Goal: Task Accomplishment & Management: Use online tool/utility

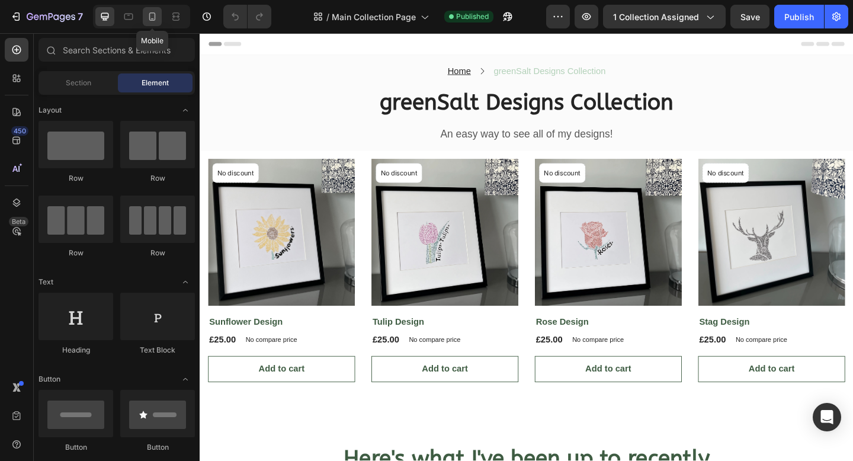
click at [149, 18] on icon at bounding box center [152, 16] width 7 height 8
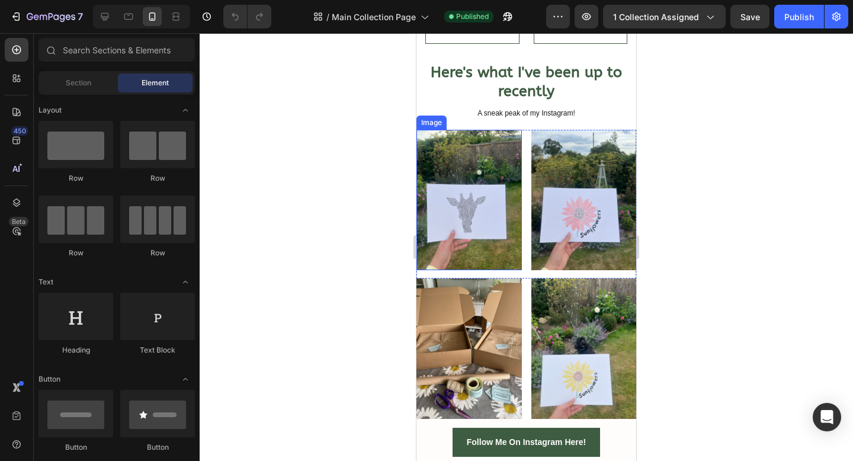
scroll to position [511, 0]
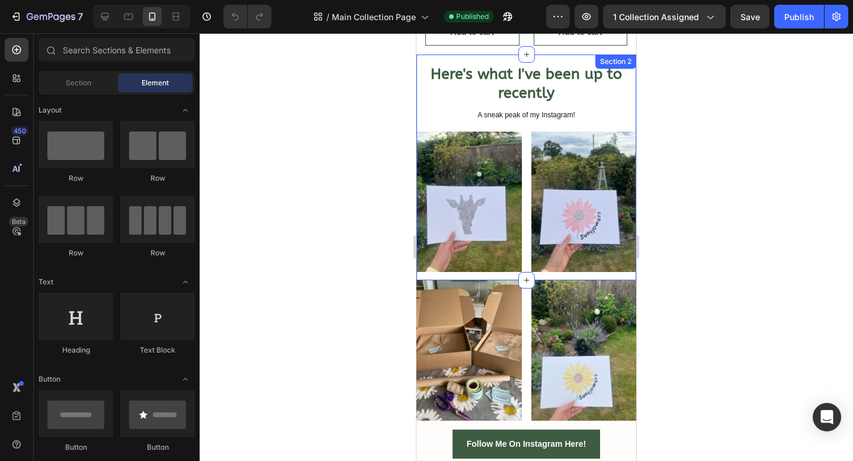
click at [547, 59] on div "Here's what I've been up to recently Heading A sneak peak of my Instagram! Text…" at bounding box center [526, 167] width 220 height 226
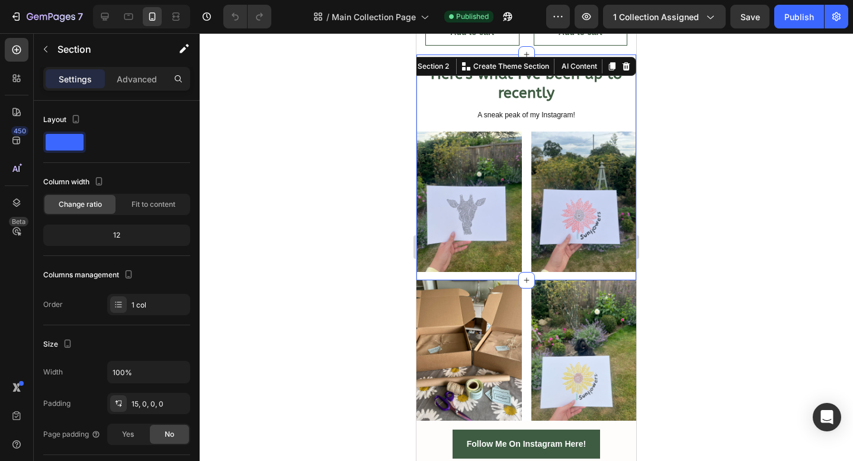
click at [659, 109] on div at bounding box center [526, 247] width 653 height 428
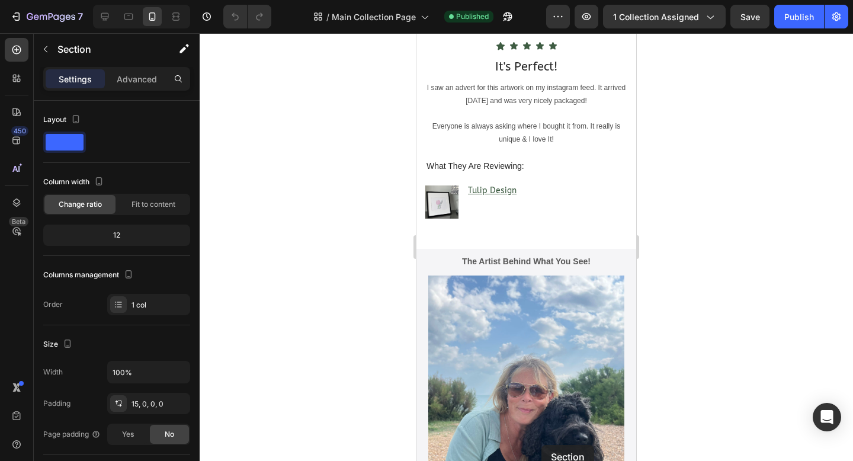
scroll to position [1281, 0]
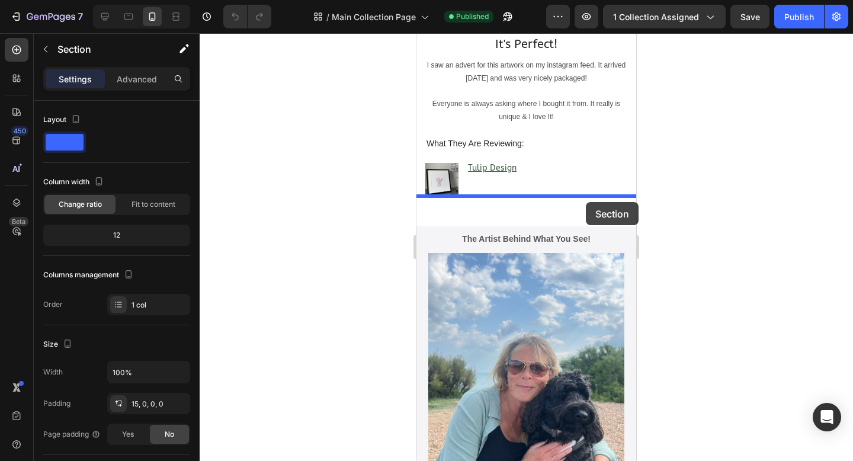
drag, startPoint x: 608, startPoint y: 61, endPoint x: 586, endPoint y: 201, distance: 141.5
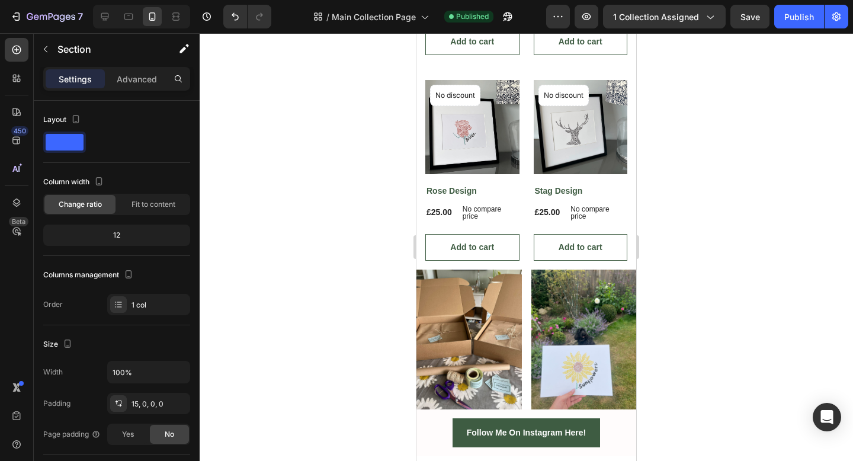
scroll to position [376, 0]
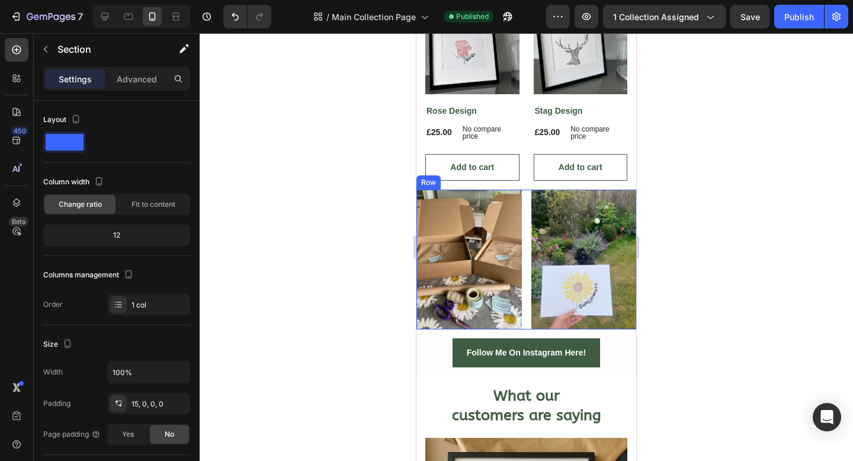
click at [527, 190] on div "Image Image Row" at bounding box center [526, 260] width 220 height 140
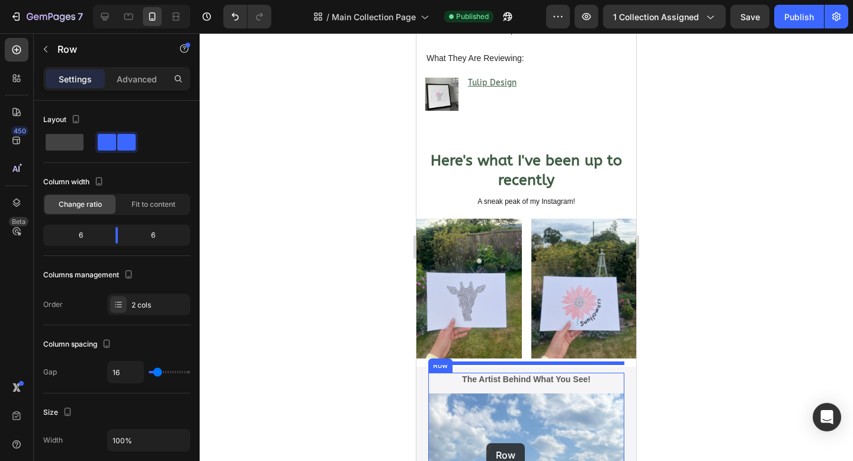
scroll to position [1152, 0]
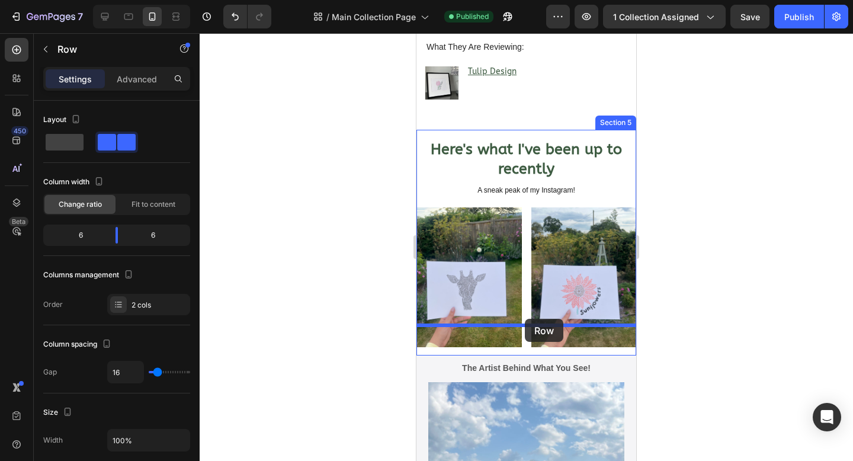
drag, startPoint x: 527, startPoint y: 194, endPoint x: 525, endPoint y: 318, distance: 124.4
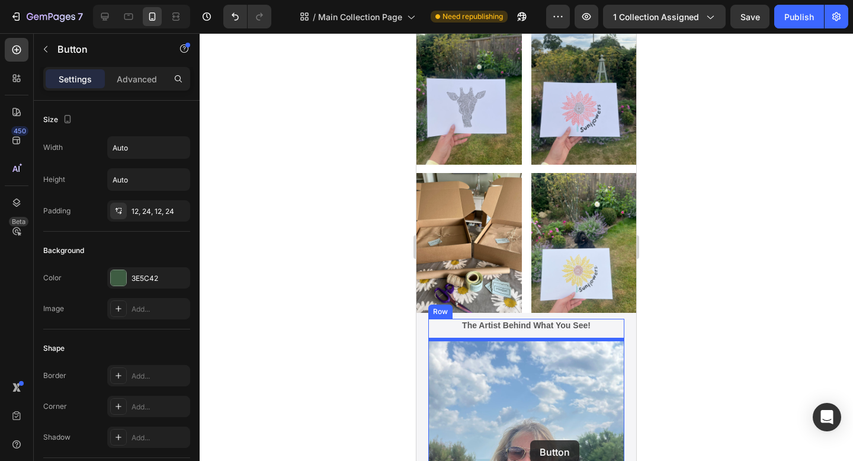
scroll to position [1223, 0]
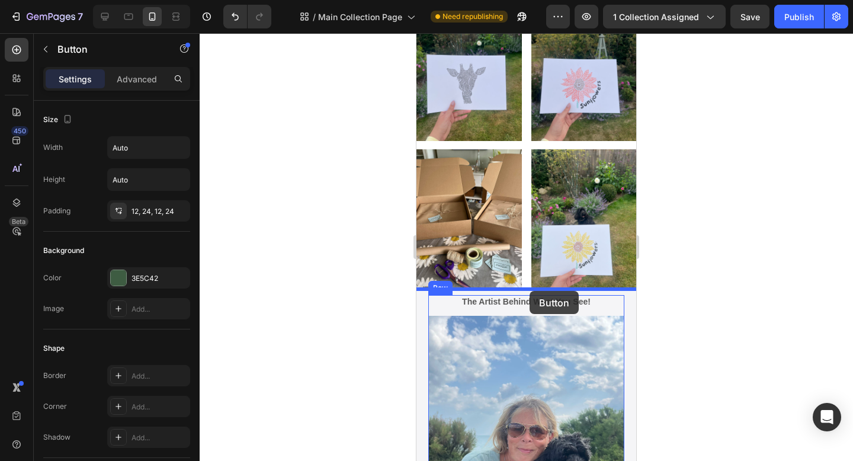
drag, startPoint x: 605, startPoint y: 60, endPoint x: 530, endPoint y: 291, distance: 243.0
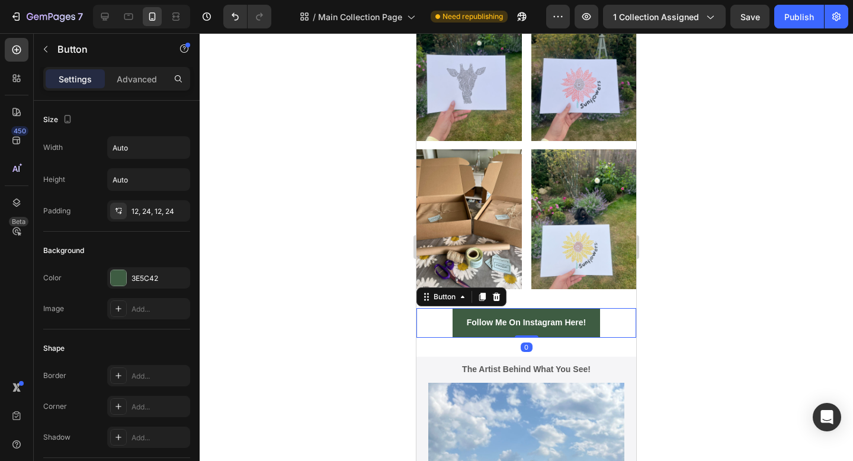
click at [725, 245] on div at bounding box center [526, 247] width 653 height 428
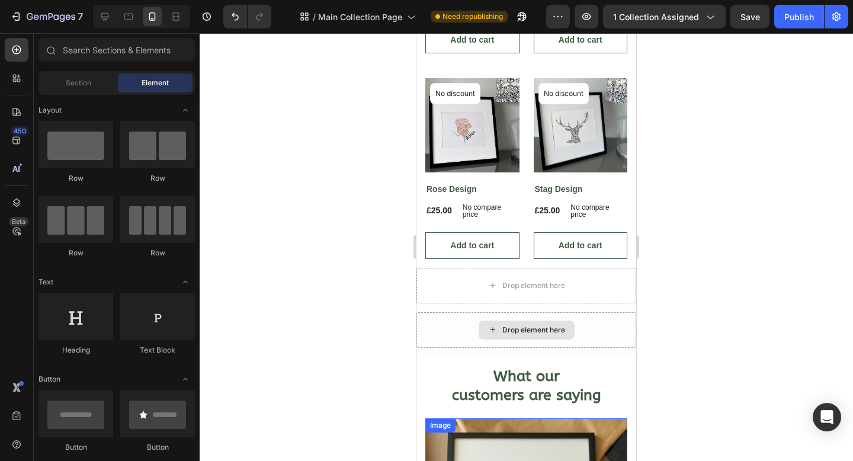
scroll to position [276, 0]
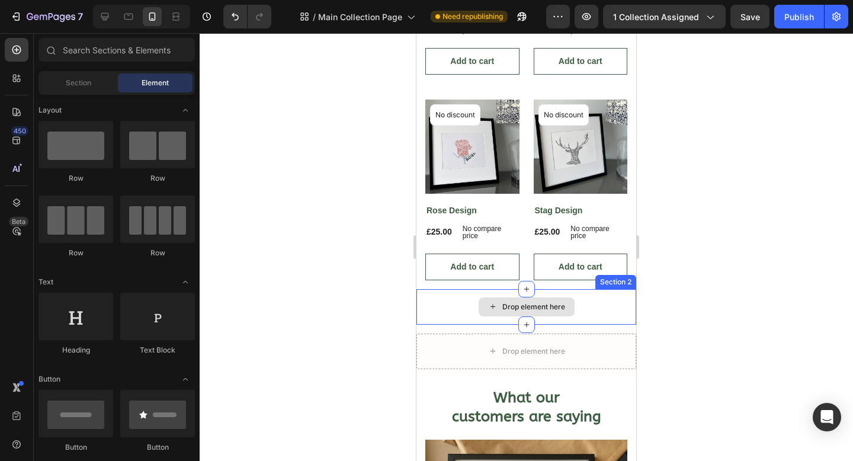
click at [586, 308] on div "Drop element here" at bounding box center [526, 307] width 220 height 36
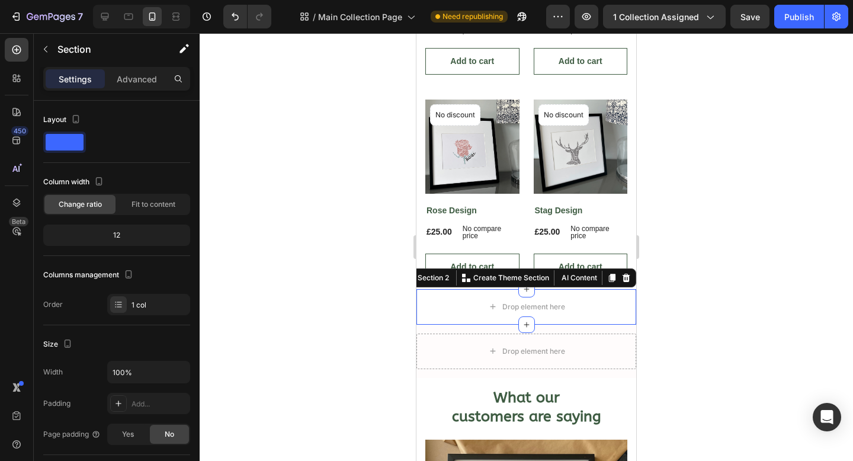
click at [626, 278] on icon at bounding box center [627, 277] width 8 height 8
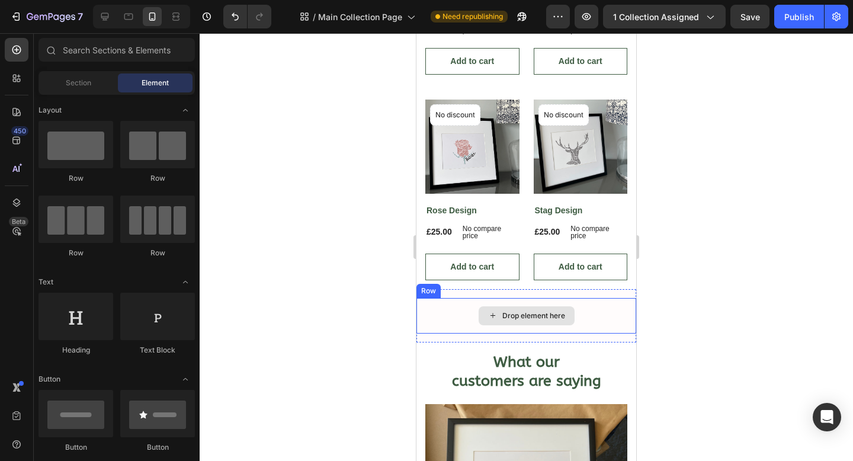
click at [584, 323] on div "Drop element here" at bounding box center [526, 316] width 220 height 36
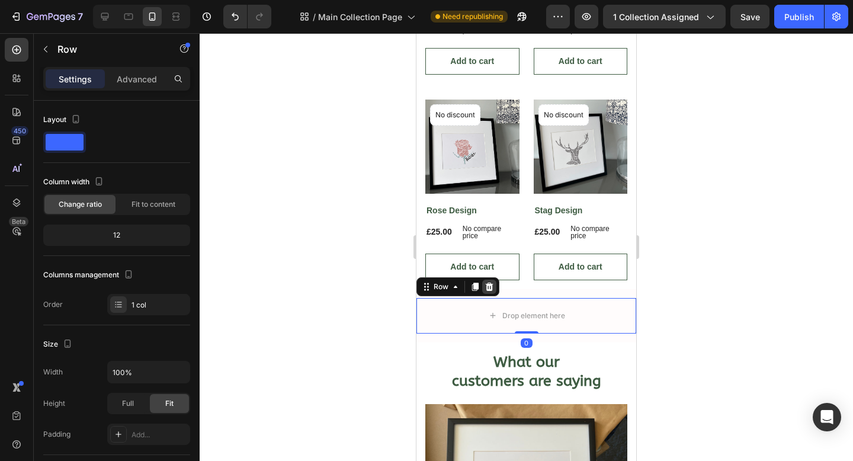
click at [493, 283] on icon at bounding box center [489, 286] width 9 height 9
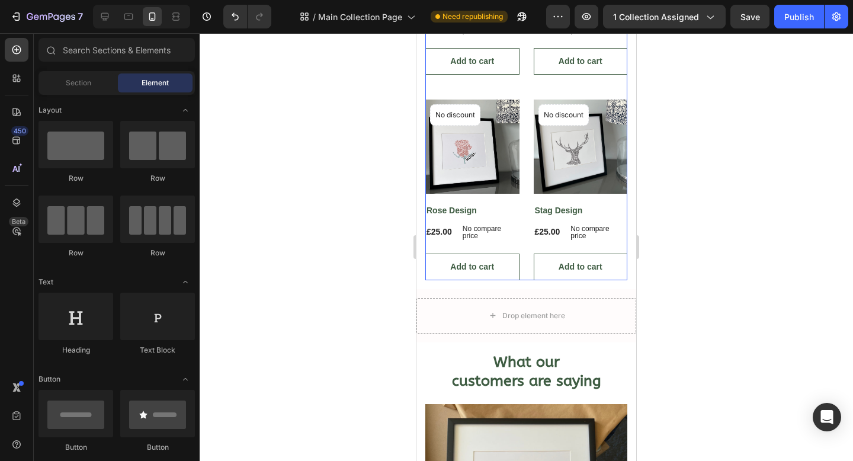
scroll to position [262, 0]
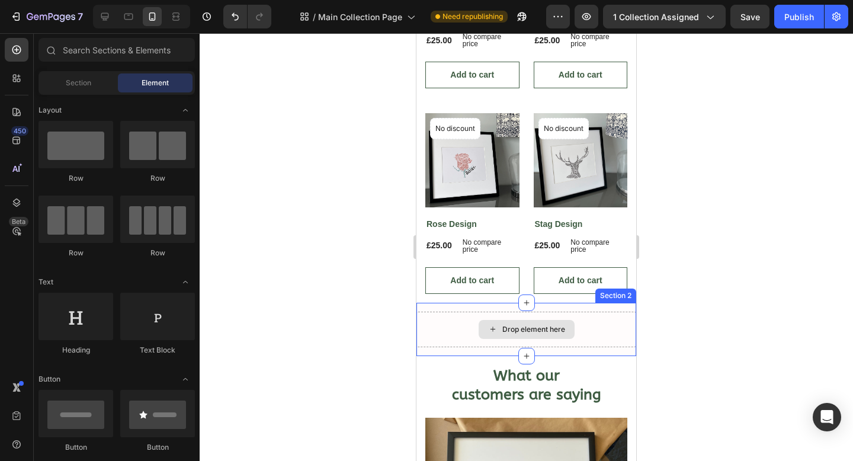
click at [529, 328] on div "Drop element here" at bounding box center [533, 329] width 63 height 9
click at [576, 322] on div "Drop element here" at bounding box center [526, 330] width 220 height 36
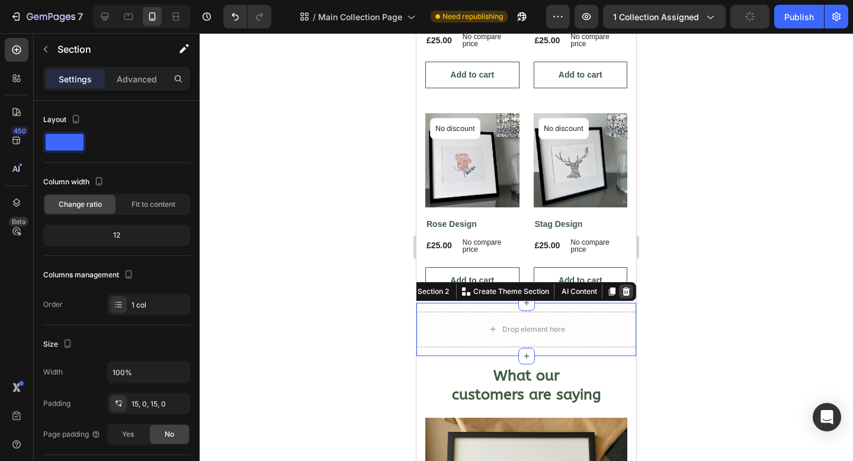
click at [625, 288] on icon at bounding box center [627, 291] width 8 height 8
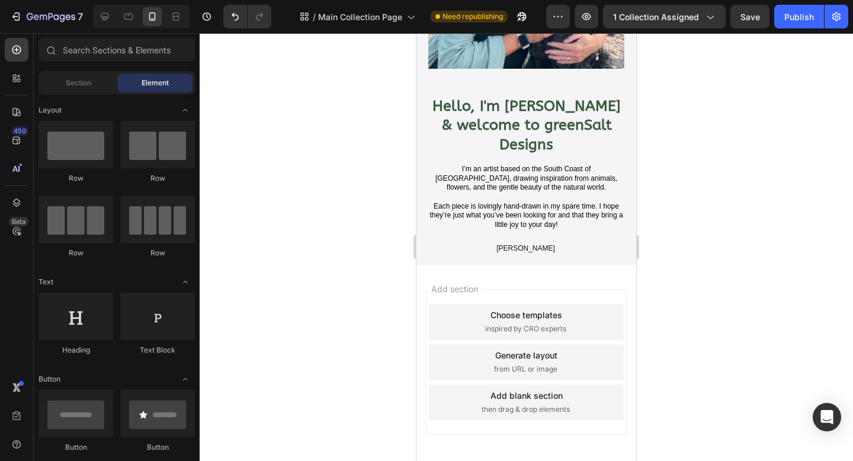
scroll to position [1707, 0]
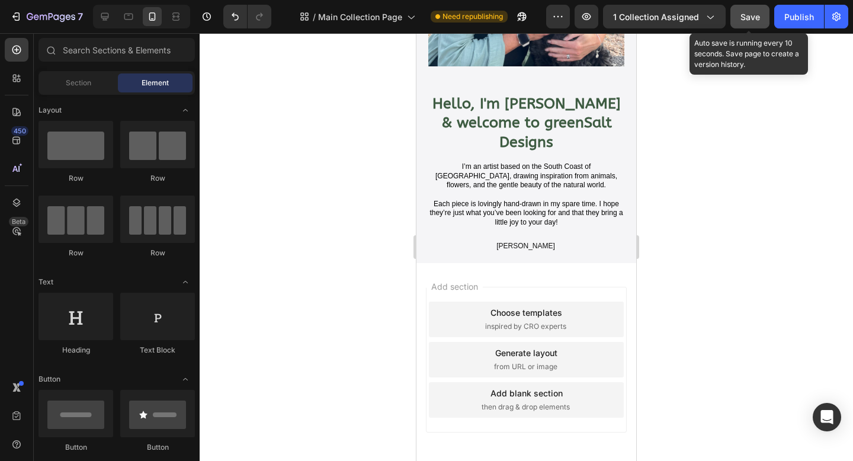
drag, startPoint x: 750, startPoint y: 20, endPoint x: 769, endPoint y: 20, distance: 19.0
click at [750, 20] on span "Save" at bounding box center [750, 17] width 20 height 10
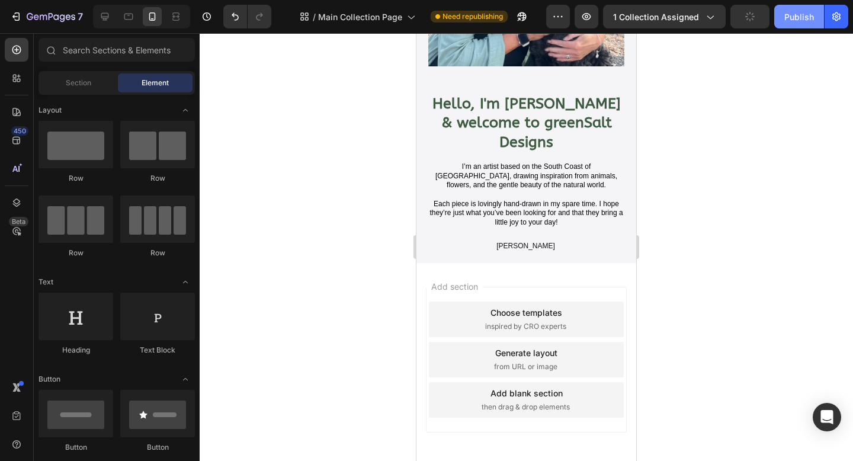
click at [784, 20] on div "Publish" at bounding box center [799, 17] width 30 height 12
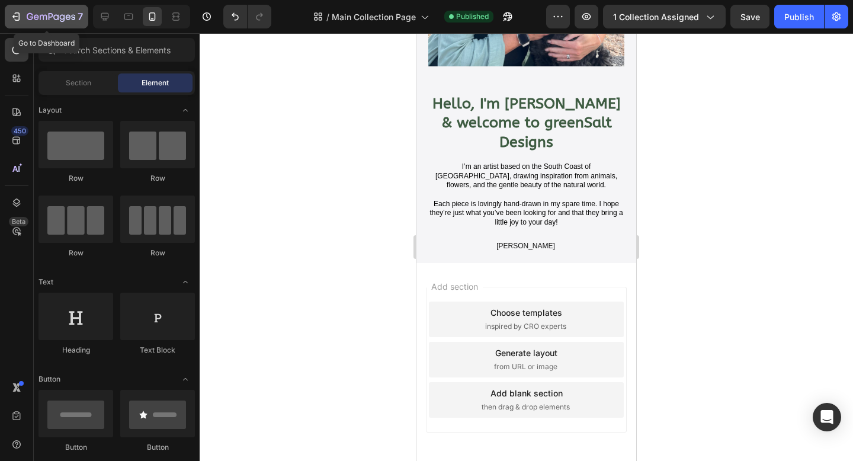
click at [69, 24] on button "7" at bounding box center [47, 17] width 84 height 24
